Goal: Task Accomplishment & Management: Use online tool/utility

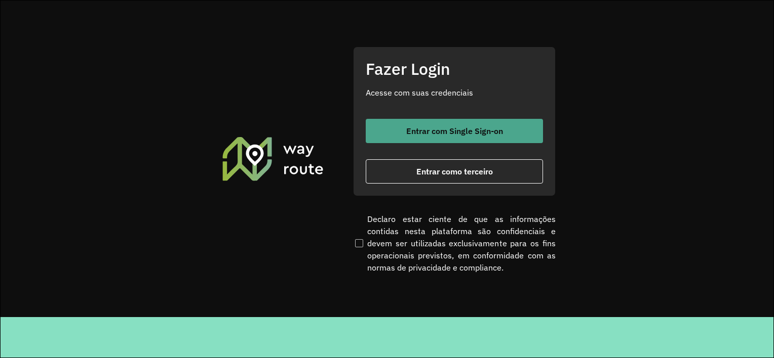
click at [464, 125] on button "Entrar com Single Sign-on" at bounding box center [454, 131] width 177 height 24
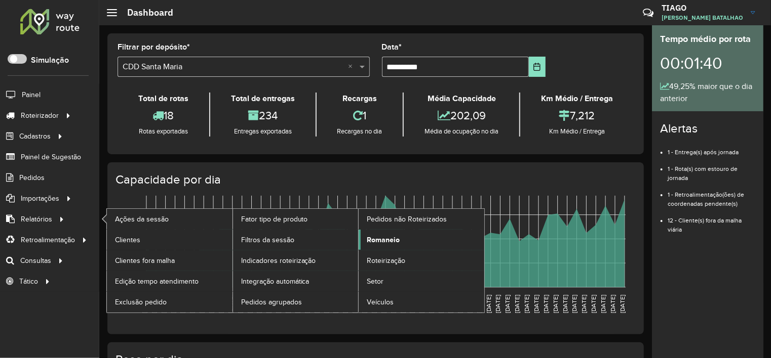
click at [415, 243] on link "Romaneio" at bounding box center [421, 240] width 126 height 20
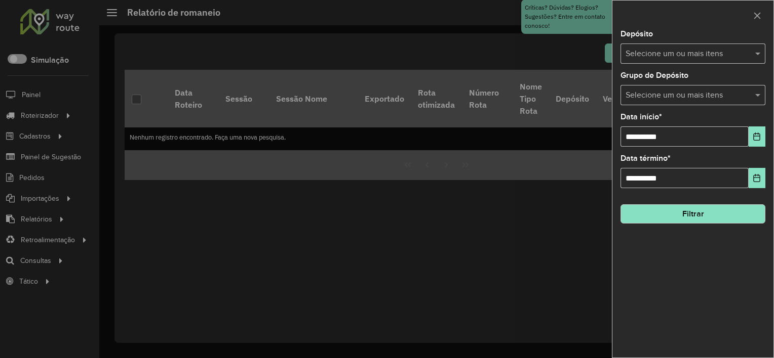
click at [119, 214] on div at bounding box center [387, 179] width 774 height 358
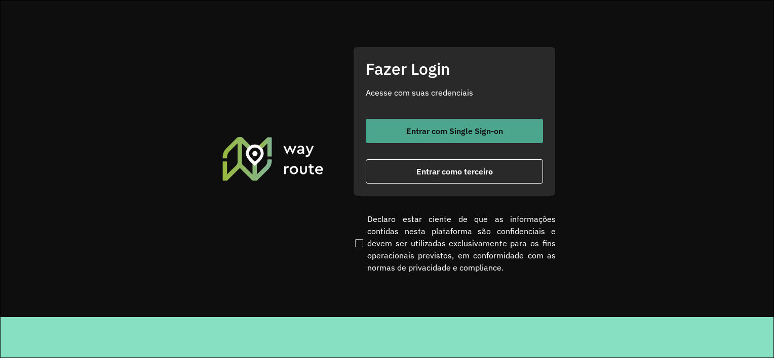
click at [391, 126] on button "Entrar com Single Sign-on" at bounding box center [454, 131] width 177 height 24
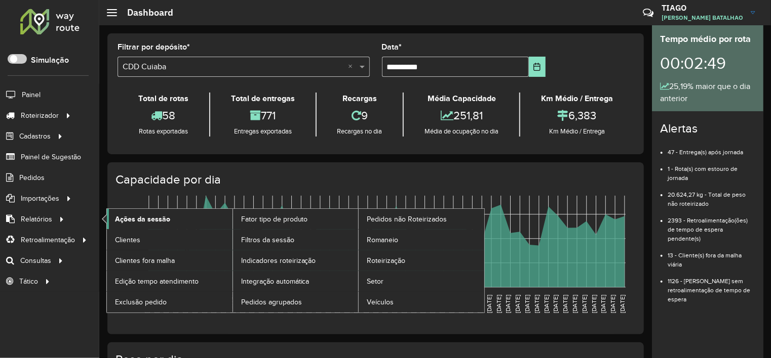
click at [153, 223] on link "Ações da sessão" at bounding box center [170, 219] width 126 height 20
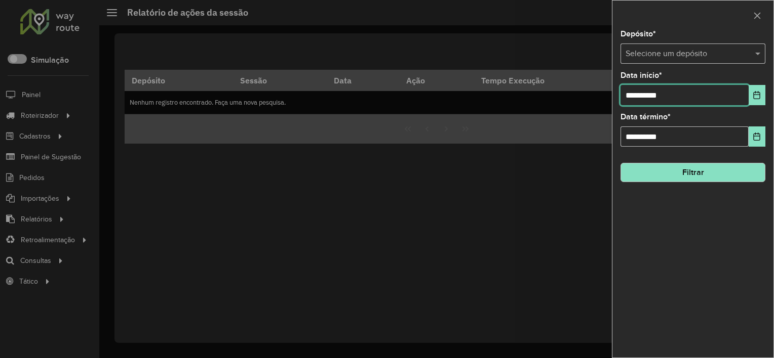
click at [645, 99] on input "**********" at bounding box center [684, 95] width 128 height 20
click at [754, 96] on icon "Choose Date" at bounding box center [756, 95] width 8 height 8
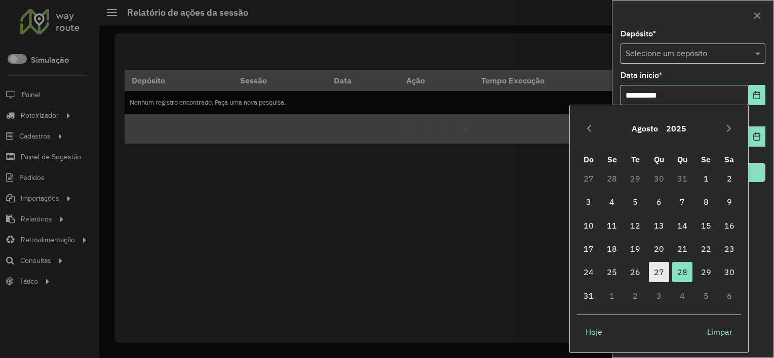
click at [657, 267] on span "27" at bounding box center [659, 272] width 20 height 20
type input "**********"
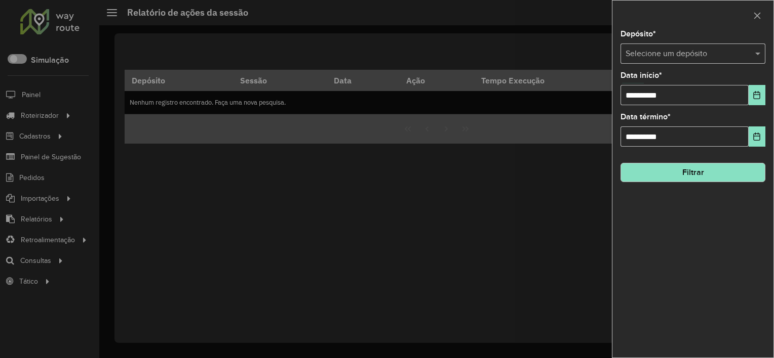
click at [668, 172] on button "Filtrar" at bounding box center [692, 172] width 145 height 19
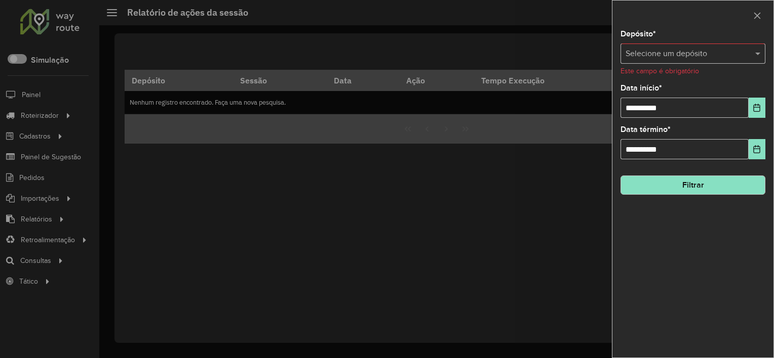
click at [648, 41] on div "Depósito * Selecione um depósito Este campo é obrigatório" at bounding box center [692, 53] width 145 height 46
drag, startPoint x: 648, startPoint y: 44, endPoint x: 648, endPoint y: 52, distance: 8.1
click at [648, 52] on input "text" at bounding box center [682, 54] width 114 height 12
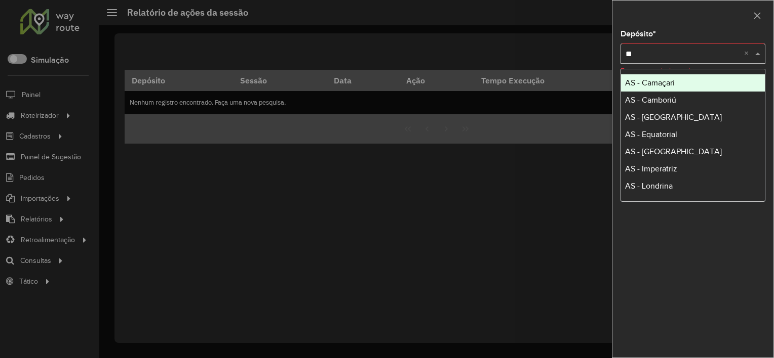
type input "***"
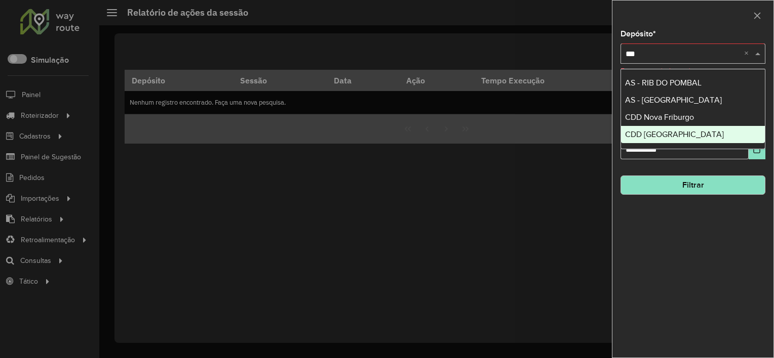
click at [653, 131] on span "CDD Ribeirão Preto" at bounding box center [674, 134] width 99 height 9
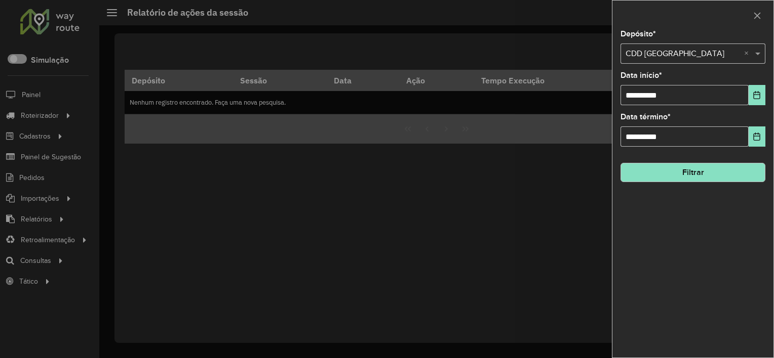
click at [672, 174] on button "Filtrar" at bounding box center [692, 172] width 145 height 19
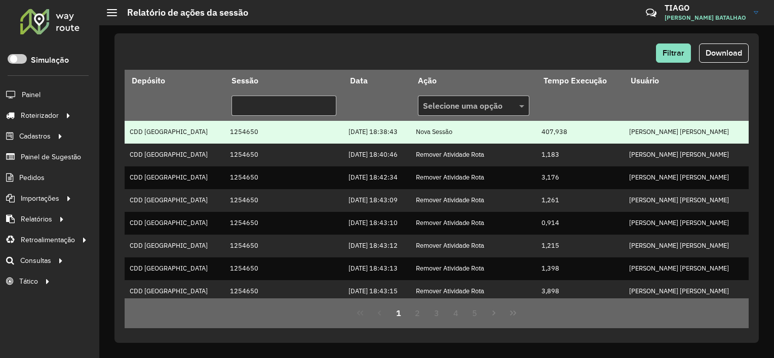
click at [648, 134] on td "JOELSON VILAS BOAS JUNIOR" at bounding box center [685, 132] width 125 height 23
click at [423, 134] on td "Nova Sessão" at bounding box center [474, 132] width 126 height 23
click at [230, 128] on td "1254650" at bounding box center [283, 132] width 118 height 23
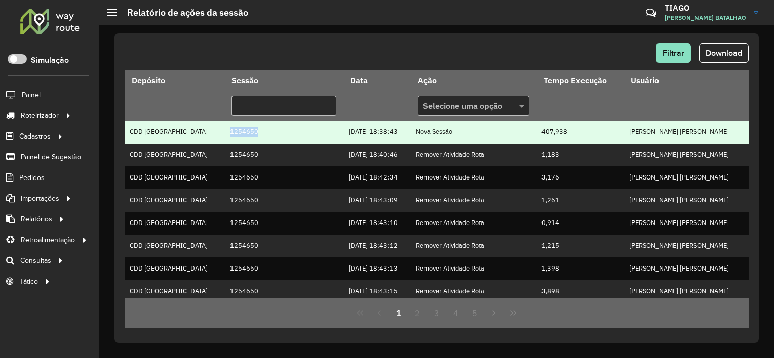
copy td "1254650"
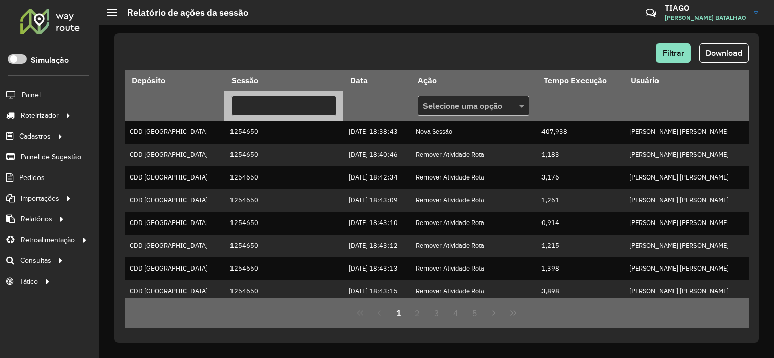
click at [239, 105] on input "text" at bounding box center [283, 106] width 105 height 20
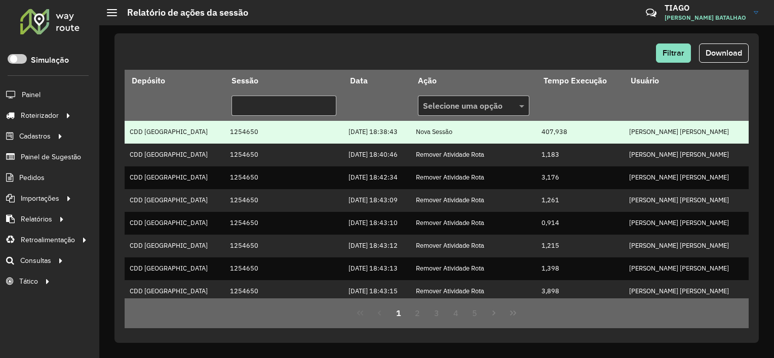
click at [224, 134] on td "1254650" at bounding box center [283, 132] width 118 height 23
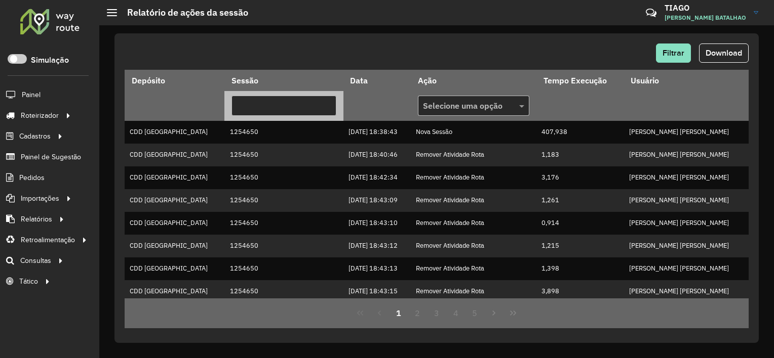
paste input "*******"
click at [286, 110] on input "text" at bounding box center [283, 106] width 105 height 20
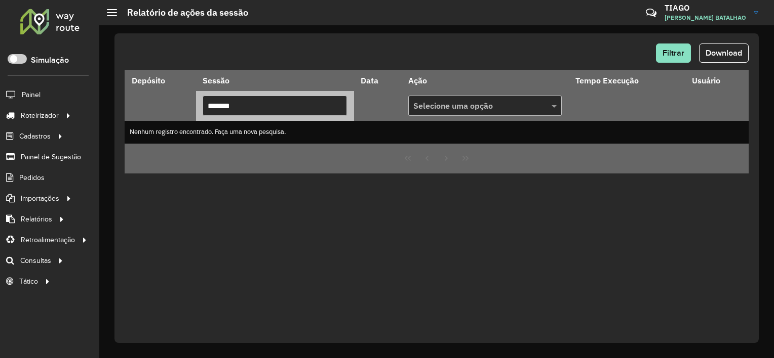
type input "*******"
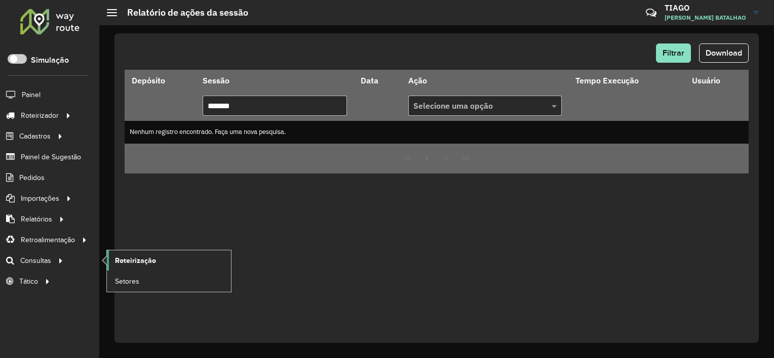
click at [123, 262] on span "Roteirização" at bounding box center [135, 261] width 41 height 11
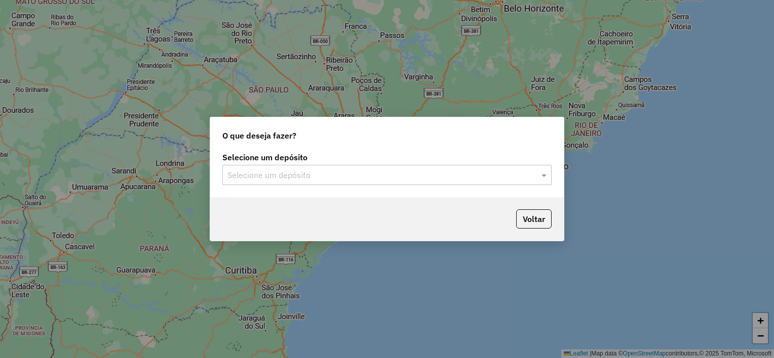
click at [281, 201] on div "Voltar" at bounding box center [386, 219] width 353 height 44
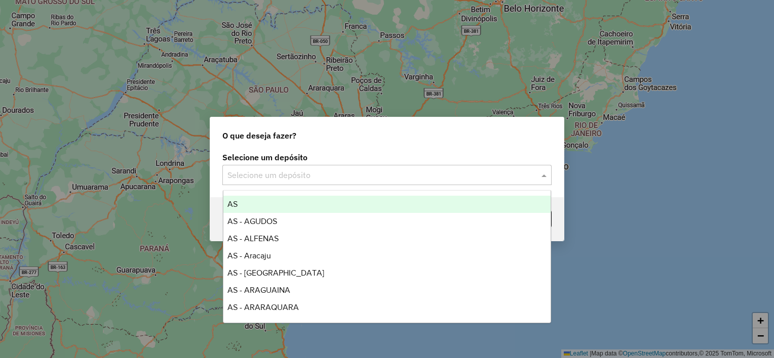
click at [284, 179] on input "text" at bounding box center [376, 176] width 299 height 12
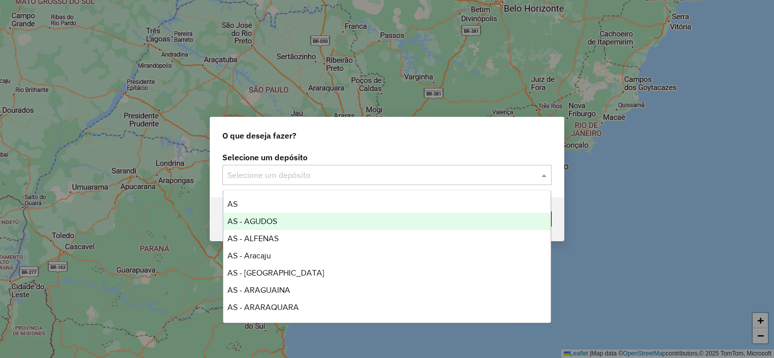
click at [269, 214] on div "AS - AGUDOS" at bounding box center [387, 221] width 328 height 17
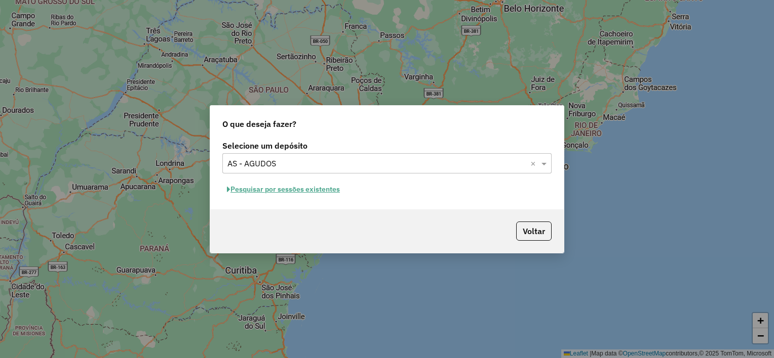
click at [228, 190] on span "button" at bounding box center [229, 189] width 4 height 7
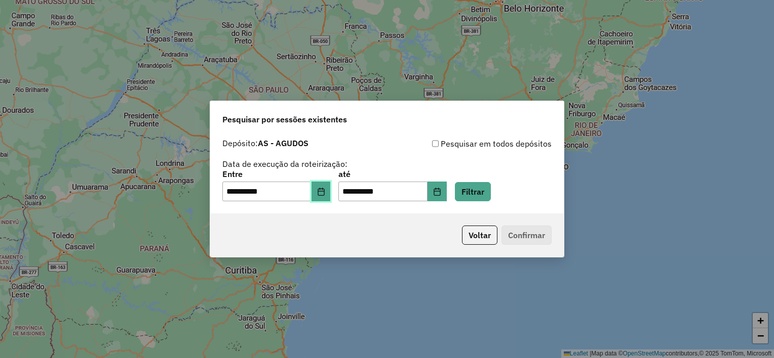
click at [320, 199] on button "Choose Date" at bounding box center [320, 192] width 19 height 20
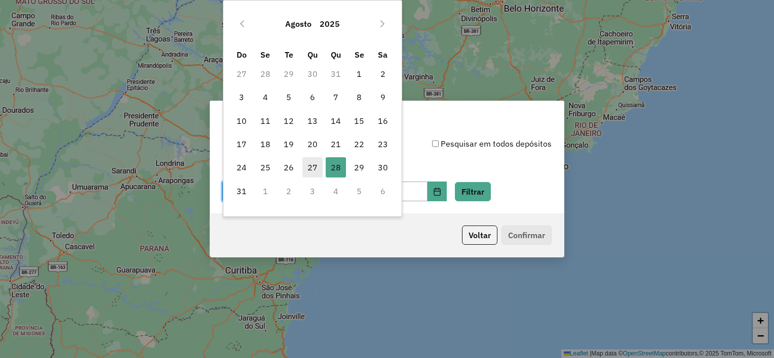
click at [308, 163] on span "27" at bounding box center [312, 167] width 20 height 20
type input "**********"
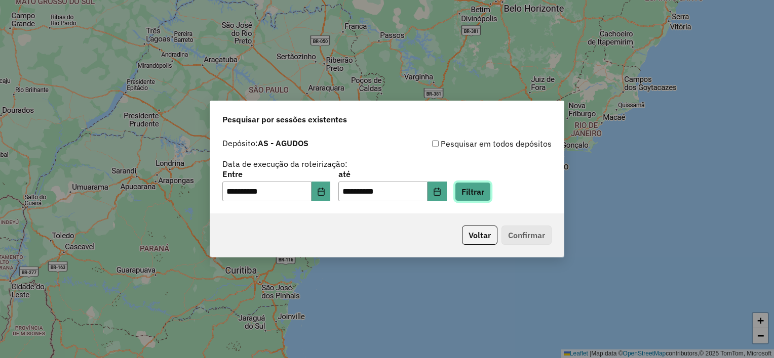
click at [487, 195] on button "Filtrar" at bounding box center [473, 191] width 36 height 19
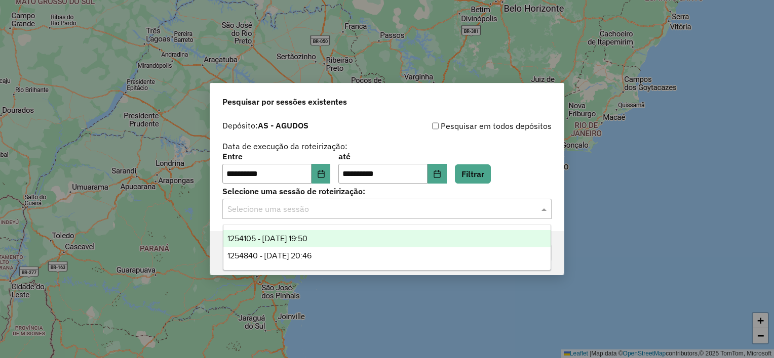
click at [310, 217] on div "Selecione uma sessão" at bounding box center [386, 209] width 329 height 20
click at [304, 235] on span "1254105 - 27/08/2025 19:50" at bounding box center [267, 238] width 80 height 9
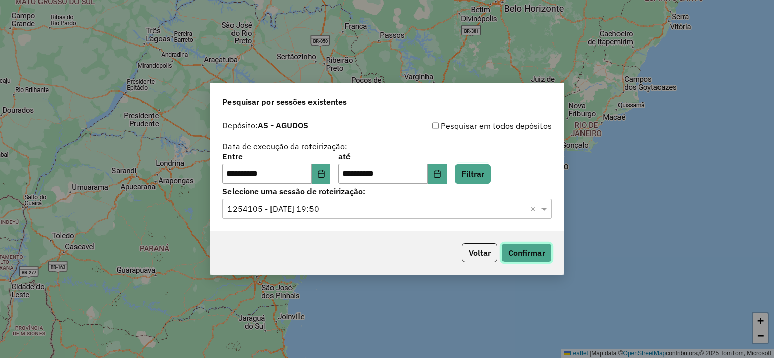
click at [506, 255] on button "Confirmar" at bounding box center [526, 253] width 50 height 19
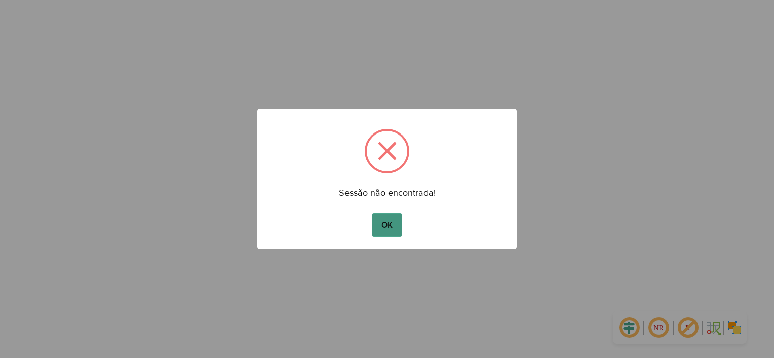
click at [396, 226] on button "OK" at bounding box center [387, 225] width 30 height 23
